Goal: Navigation & Orientation: Find specific page/section

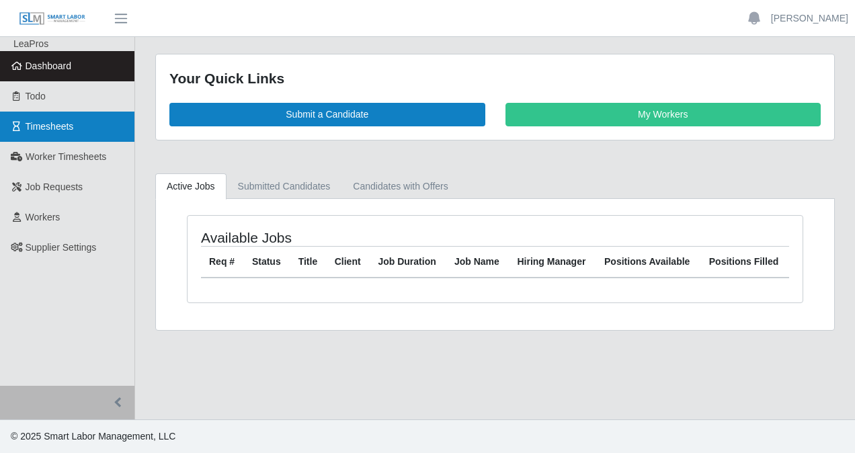
click at [64, 126] on span "Timesheets" at bounding box center [50, 126] width 48 height 11
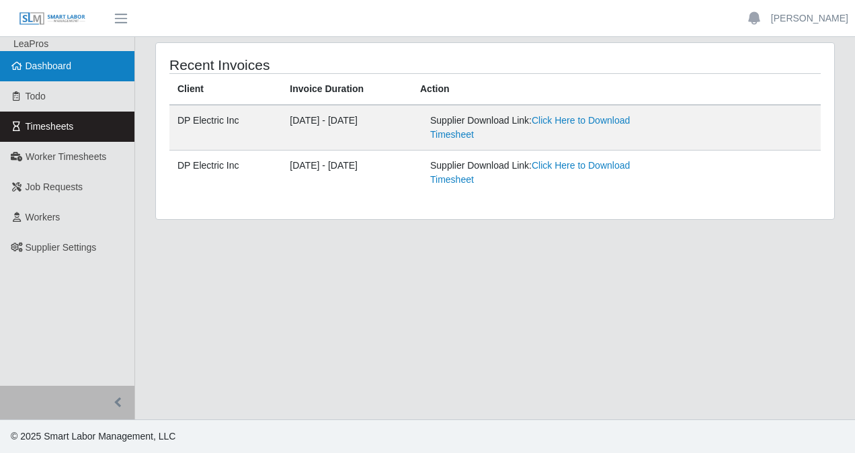
click at [59, 69] on span "Dashboard" at bounding box center [49, 65] width 46 height 11
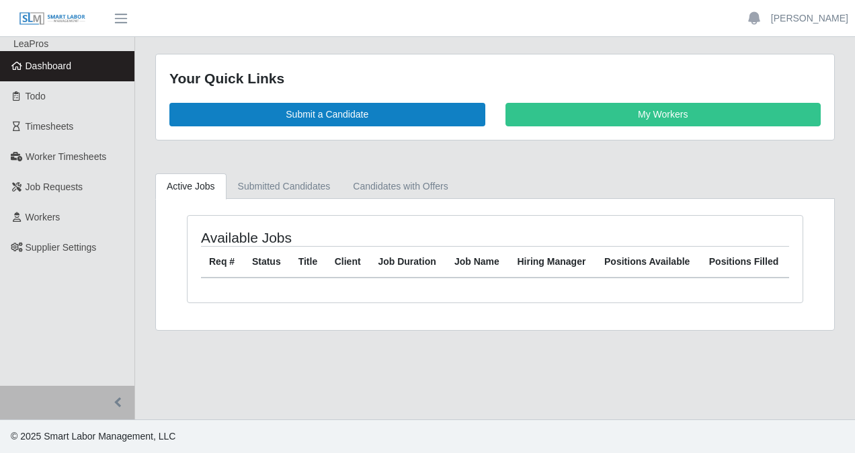
click at [63, 69] on span "Dashboard" at bounding box center [49, 65] width 46 height 11
